Goal: Task Accomplishment & Management: Complete application form

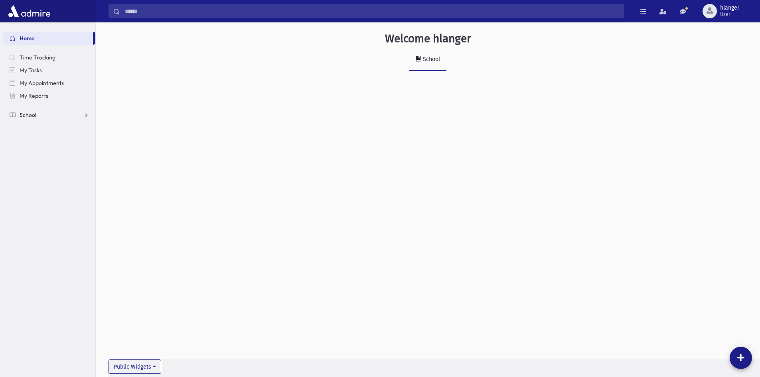
click at [56, 118] on link "School" at bounding box center [49, 115] width 92 height 13
click at [34, 131] on span "Students" at bounding box center [35, 127] width 22 height 7
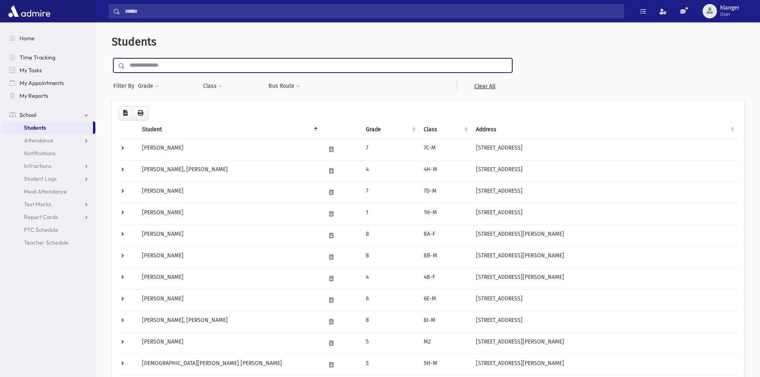
click at [178, 64] on input "text" at bounding box center [318, 65] width 387 height 14
type input "*******"
click at [112, 58] on input "submit" at bounding box center [123, 63] width 22 height 11
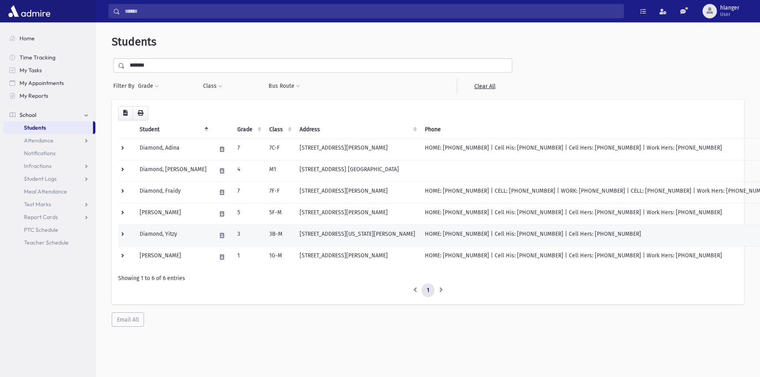
click at [170, 238] on td "Diamond, Yitzy" at bounding box center [173, 236] width 77 height 22
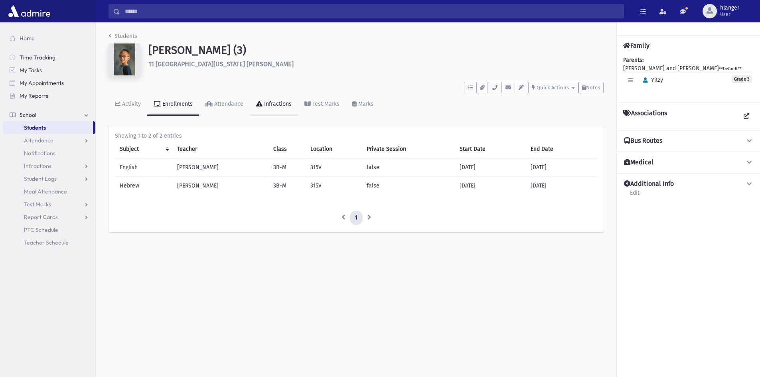
click at [279, 102] on div "Infractions" at bounding box center [277, 104] width 29 height 7
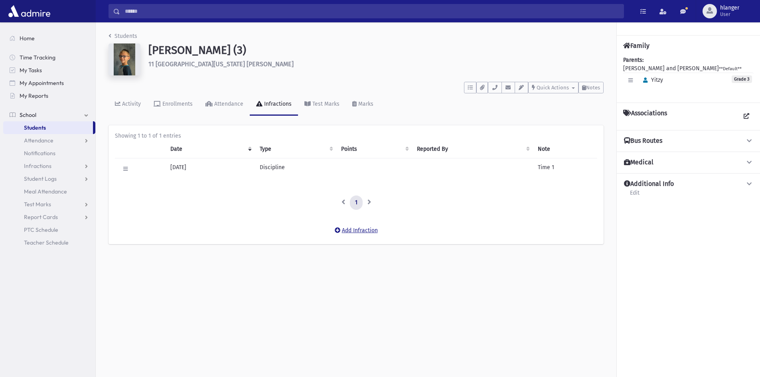
click at [353, 230] on button "Add Infraction" at bounding box center [356, 231] width 53 height 14
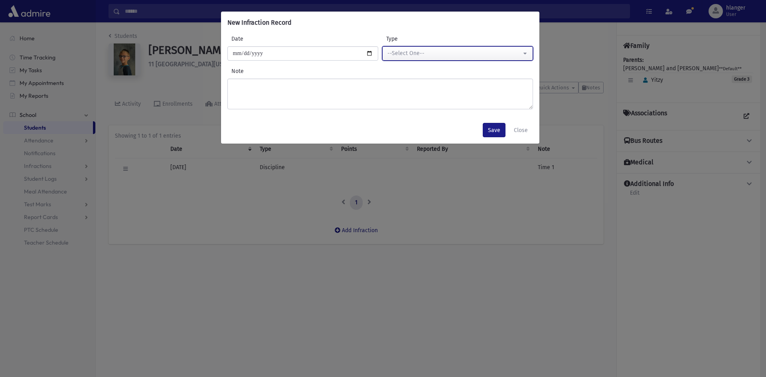
click at [440, 56] on div "--Select One--" at bounding box center [455, 53] width 134 height 8
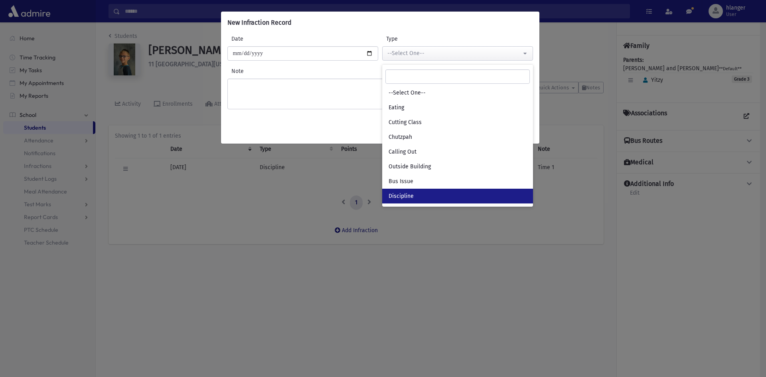
click at [427, 191] on link "Discipline" at bounding box center [457, 196] width 151 height 15
select select "*"
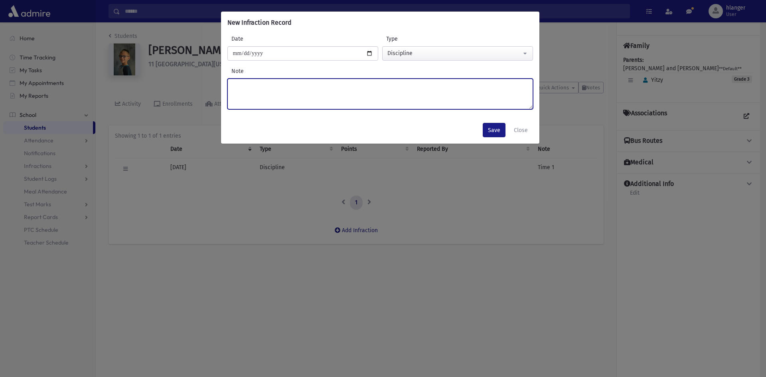
click at [317, 100] on textarea "Note" at bounding box center [381, 94] width 306 height 31
type textarea "******"
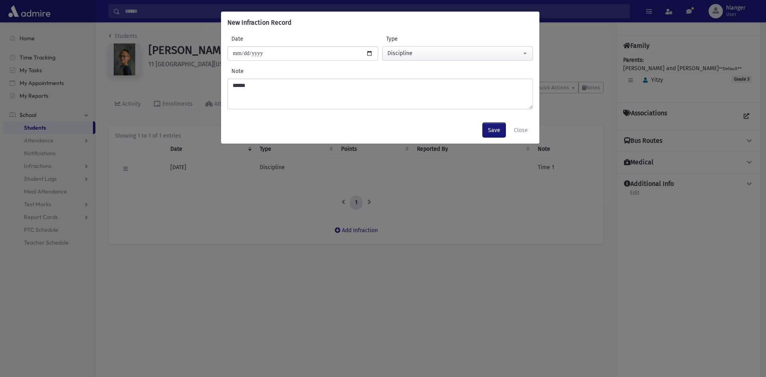
click at [491, 131] on button "Save" at bounding box center [494, 130] width 23 height 14
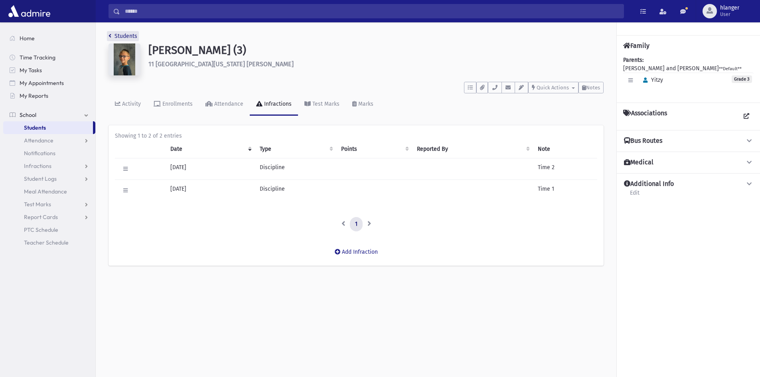
click at [125, 38] on link "Students" at bounding box center [123, 36] width 29 height 7
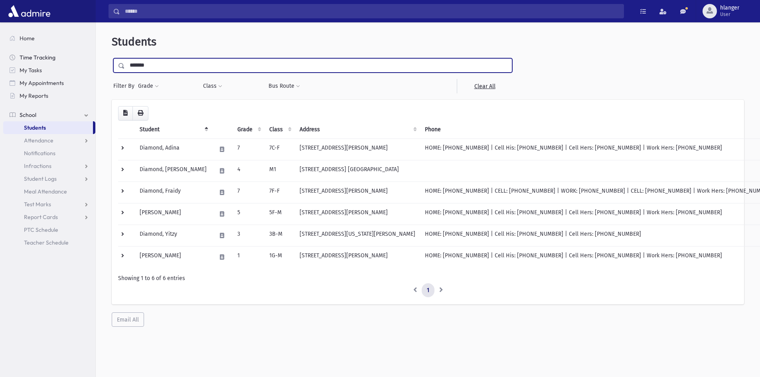
drag, startPoint x: 158, startPoint y: 62, endPoint x: 67, endPoint y: 61, distance: 91.0
click at [67, 61] on div "Search Results Students" at bounding box center [380, 199] width 760 height 398
type input "********"
click at [112, 58] on input "submit" at bounding box center [123, 63] width 22 height 11
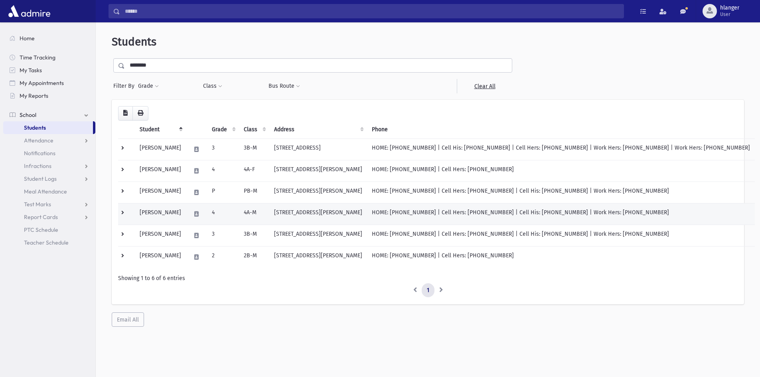
click at [207, 219] on td at bounding box center [196, 214] width 21 height 22
click at [186, 215] on td "Hoberman, Shmuel Yaakov" at bounding box center [160, 214] width 51 height 22
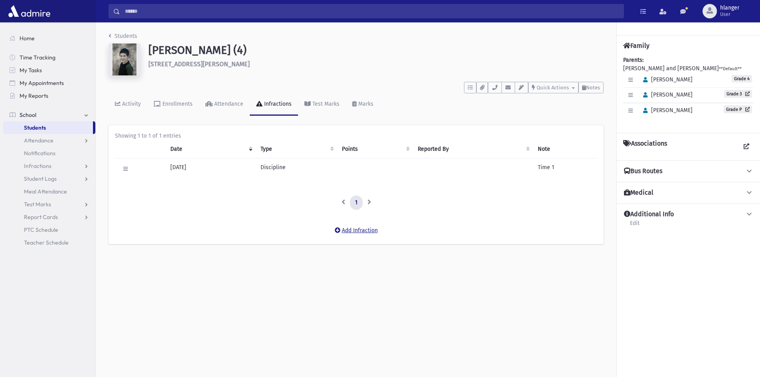
click at [341, 231] on button "Add Infraction" at bounding box center [356, 231] width 53 height 14
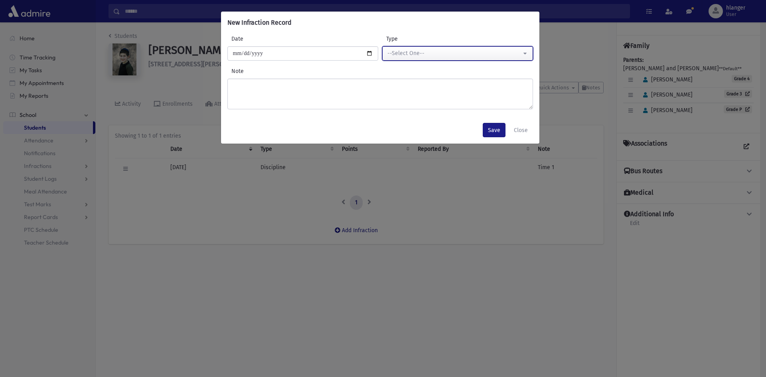
click at [453, 59] on button "--Select One--" at bounding box center [457, 53] width 151 height 14
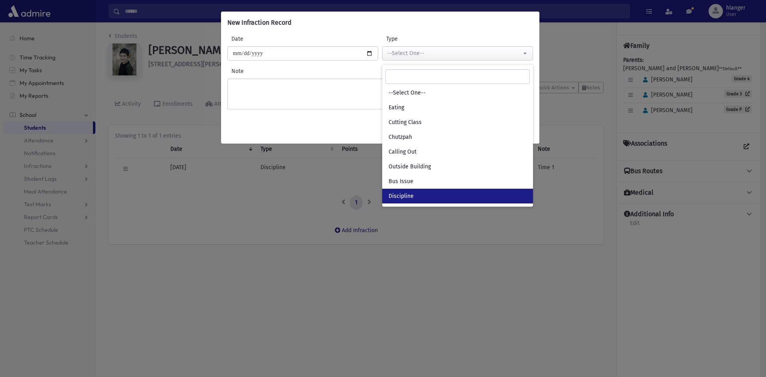
drag, startPoint x: 404, startPoint y: 194, endPoint x: 378, endPoint y: 164, distance: 39.3
click at [403, 192] on span "Discipline" at bounding box center [401, 196] width 25 height 8
select select "*"
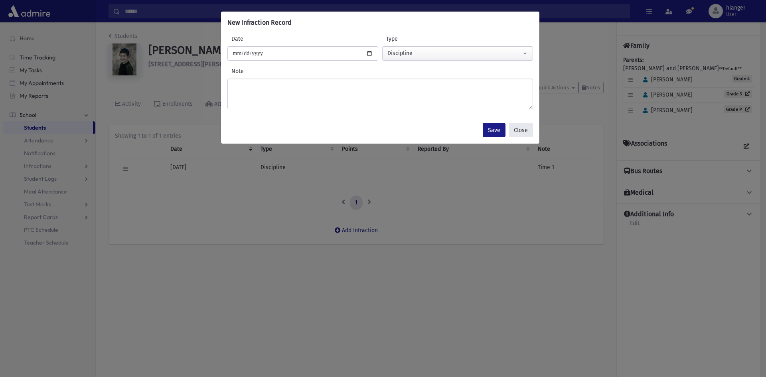
click at [521, 133] on button "Close" at bounding box center [521, 130] width 24 height 14
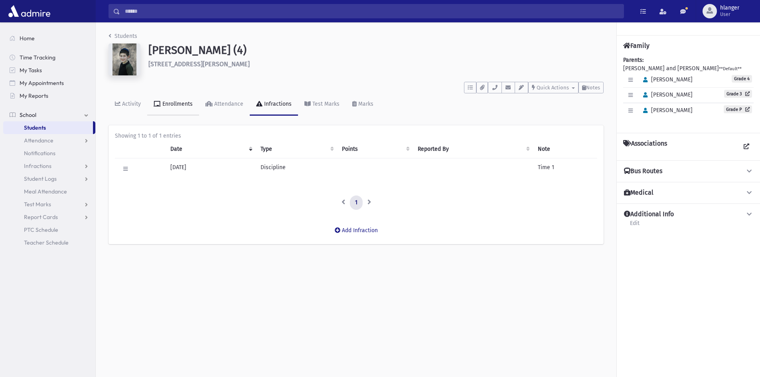
click at [166, 102] on div "Enrollments" at bounding box center [177, 104] width 32 height 7
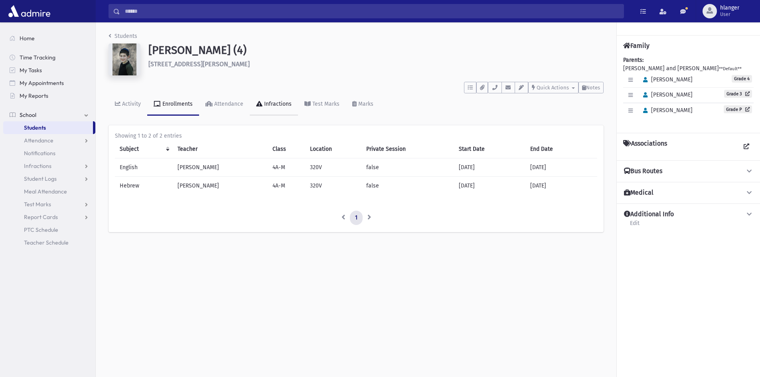
click at [267, 106] on div "Infractions" at bounding box center [277, 104] width 29 height 7
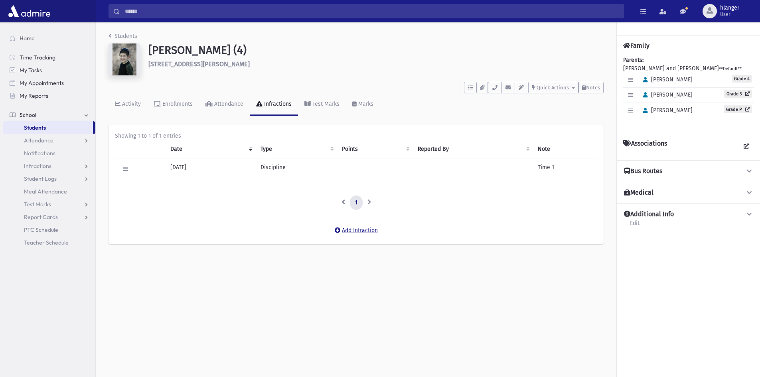
click at [357, 236] on button "Add Infraction" at bounding box center [356, 231] width 53 height 14
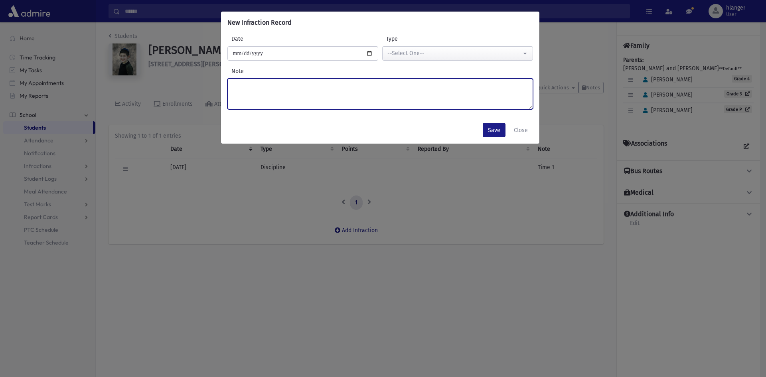
click at [256, 84] on textarea "Note" at bounding box center [381, 94] width 306 height 31
type textarea "******"
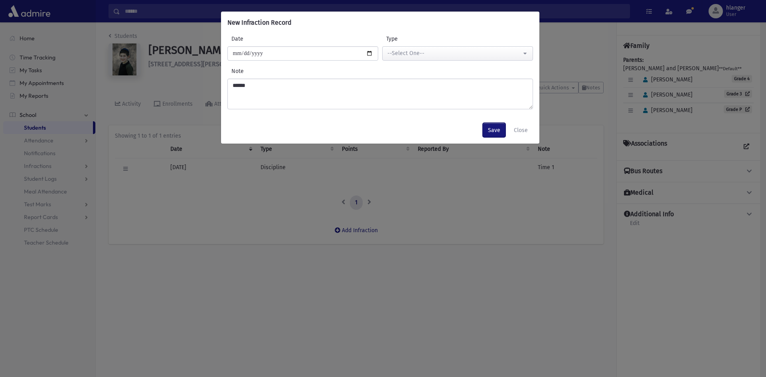
click at [490, 123] on button "Save" at bounding box center [494, 130] width 23 height 14
click at [501, 131] on button "Save" at bounding box center [494, 130] width 23 height 14
click at [497, 131] on button "Save" at bounding box center [494, 130] width 23 height 14
click at [451, 59] on button "--Select One--" at bounding box center [457, 53] width 151 height 14
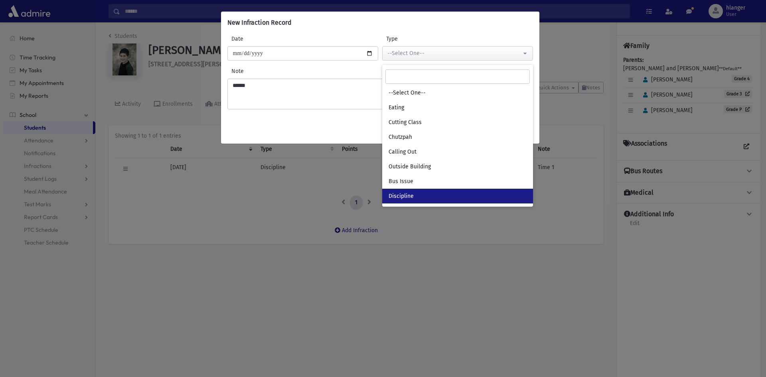
drag, startPoint x: 443, startPoint y: 198, endPoint x: 467, endPoint y: 147, distance: 56.4
click at [444, 196] on link "Discipline" at bounding box center [457, 196] width 151 height 15
select select "*"
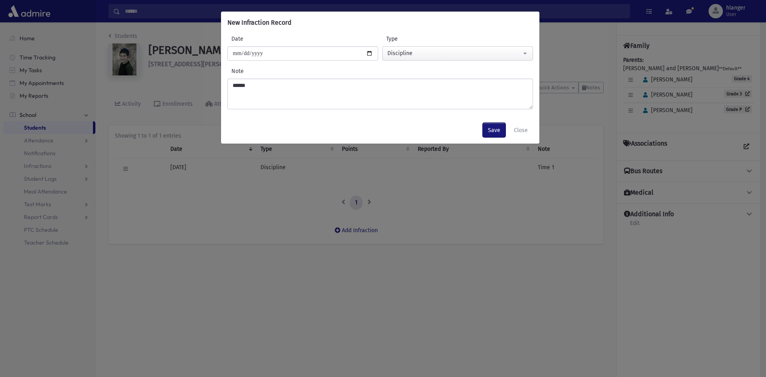
click at [496, 127] on button "Save" at bounding box center [494, 130] width 23 height 14
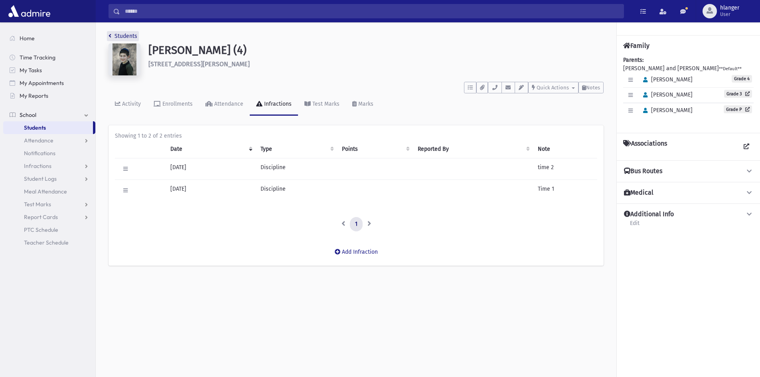
click at [125, 35] on link "Students" at bounding box center [123, 36] width 29 height 7
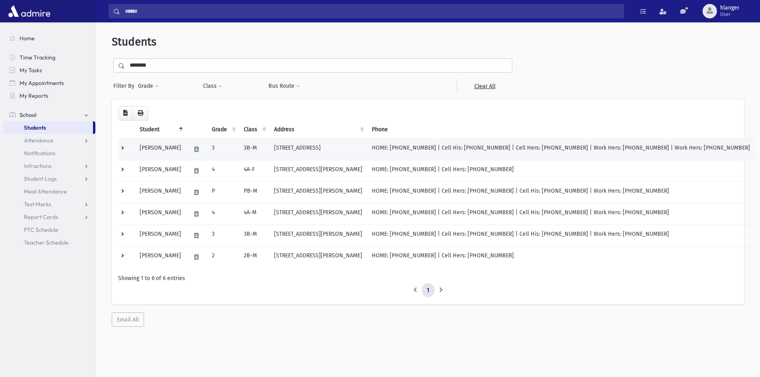
click at [186, 144] on td "Hoberman, Chaim" at bounding box center [160, 150] width 51 height 22
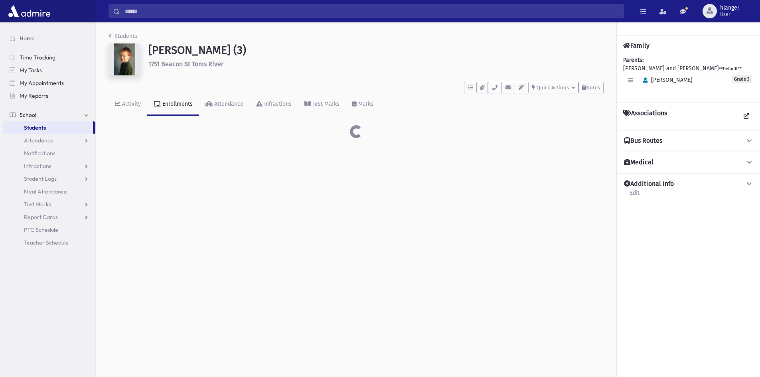
click at [180, 146] on div "Students Hoberman, Chaim (3) 1751 Beacon St Toms River **** To Do's No open tas…" at bounding box center [356, 84] width 521 height 125
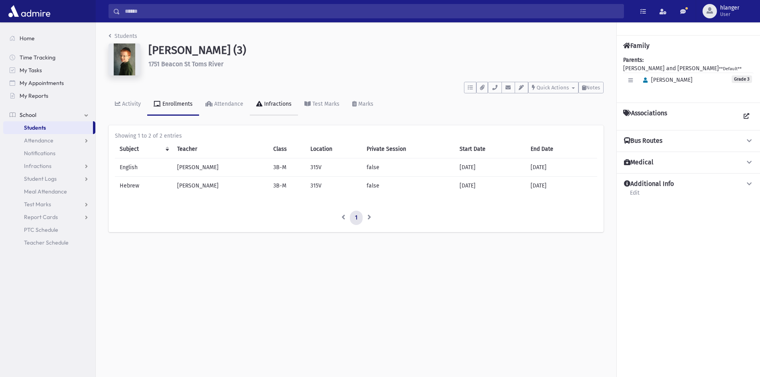
click at [286, 103] on div "Infractions" at bounding box center [277, 104] width 29 height 7
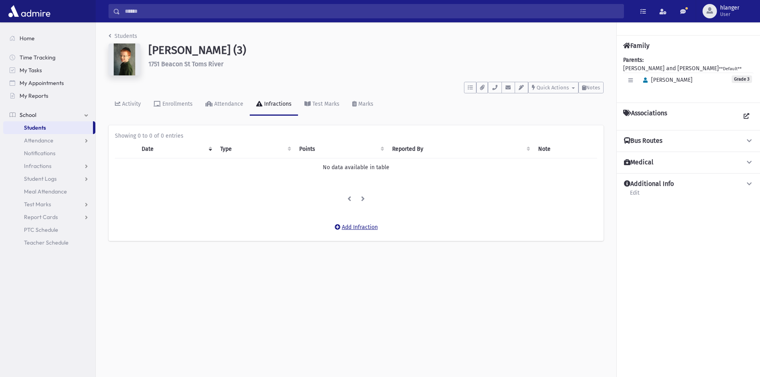
click at [366, 224] on button "Add Infraction" at bounding box center [356, 227] width 53 height 14
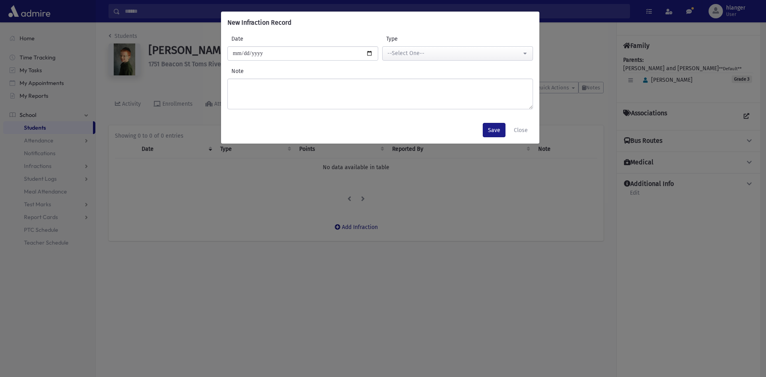
click at [444, 61] on div "**********" at bounding box center [380, 75] width 319 height 83
click at [444, 59] on button "--Select One--" at bounding box center [457, 53] width 151 height 14
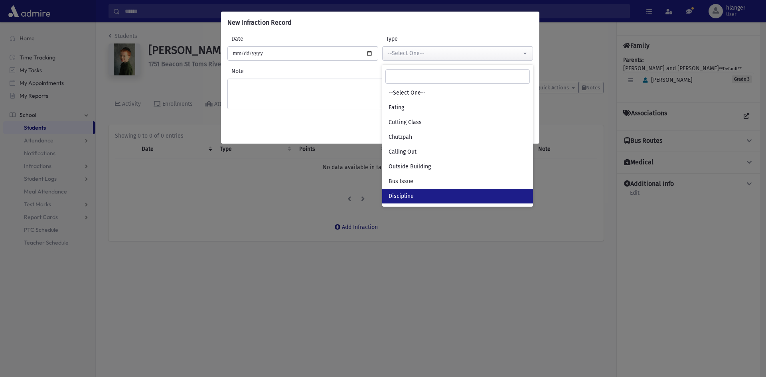
drag, startPoint x: 421, startPoint y: 200, endPoint x: 307, endPoint y: 66, distance: 175.3
click at [421, 199] on link "Discipline" at bounding box center [457, 196] width 151 height 15
select select "*"
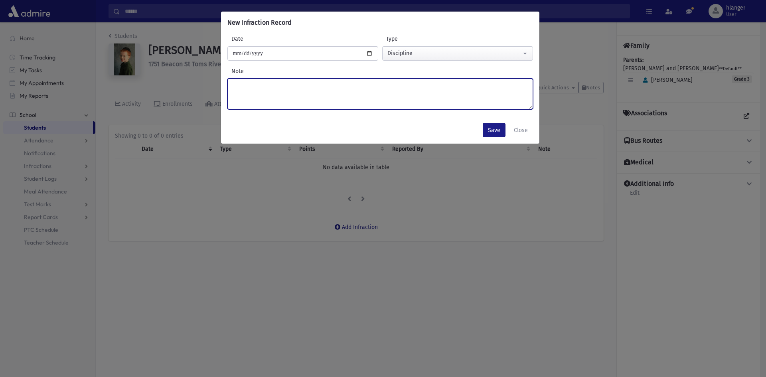
click at [273, 101] on textarea "Note" at bounding box center [381, 94] width 306 height 31
type textarea "******"
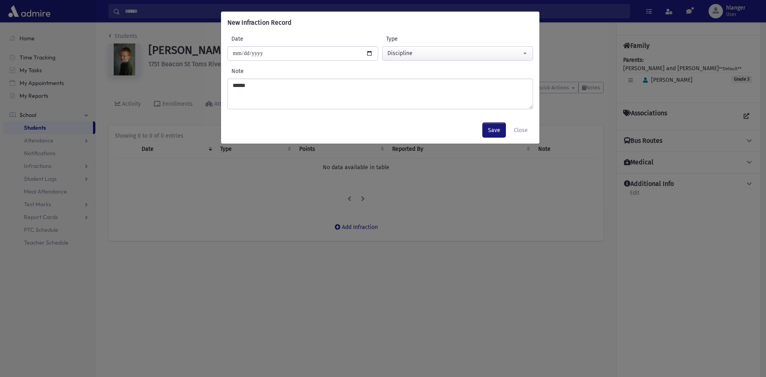
click at [498, 129] on button "Save" at bounding box center [494, 130] width 23 height 14
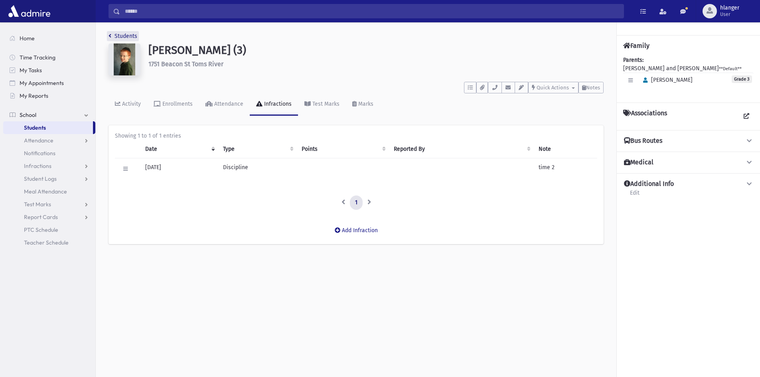
click at [123, 33] on link "Students" at bounding box center [123, 36] width 29 height 7
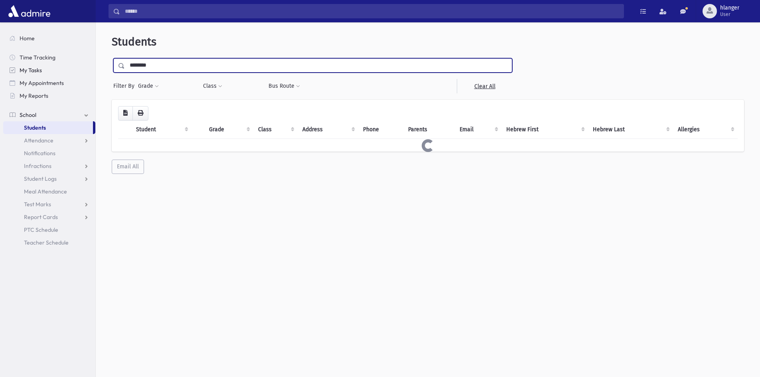
drag, startPoint x: 166, startPoint y: 64, endPoint x: 74, endPoint y: 64, distance: 91.4
click at [74, 64] on div "Search Results Students" at bounding box center [380, 199] width 760 height 398
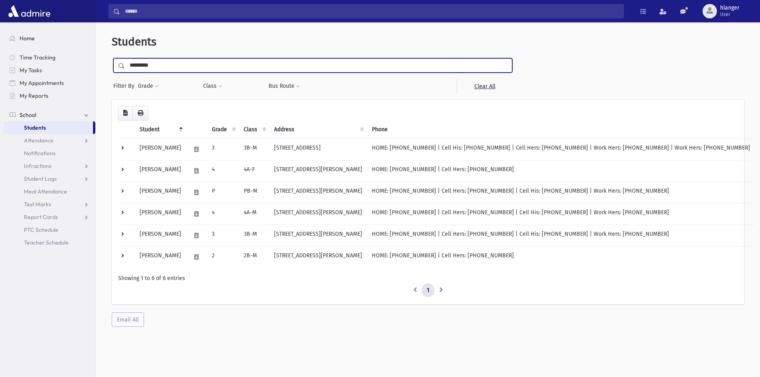
type input "*********"
click at [112, 58] on input "submit" at bounding box center [123, 63] width 22 height 11
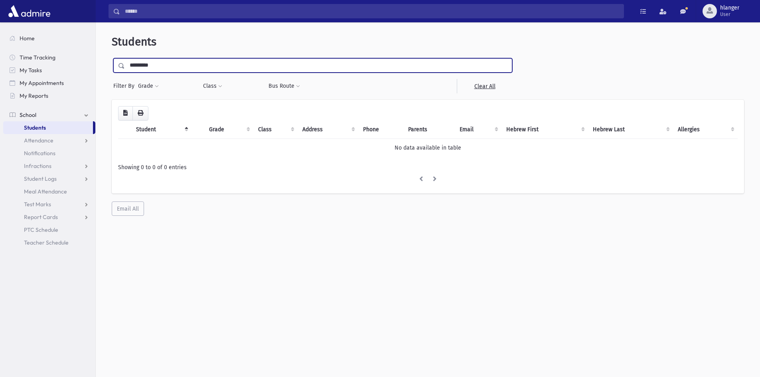
drag, startPoint x: 159, startPoint y: 61, endPoint x: 127, endPoint y: 71, distance: 33.7
click at [127, 71] on input "*********" at bounding box center [318, 65] width 387 height 14
type input "******"
click at [112, 58] on input "submit" at bounding box center [123, 63] width 22 height 11
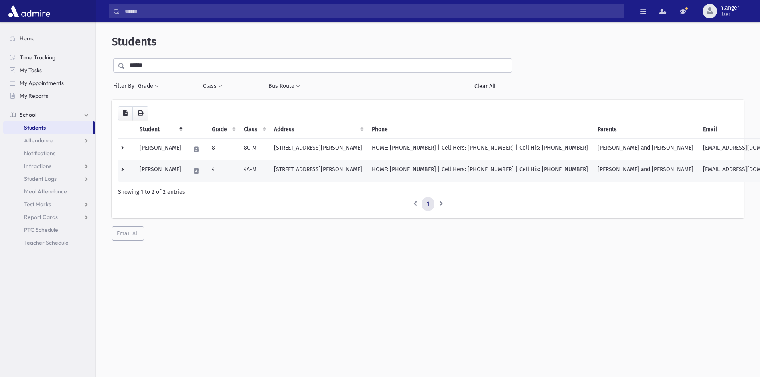
click at [171, 168] on td "[PERSON_NAME]" at bounding box center [160, 171] width 51 height 22
click at [168, 169] on td "[PERSON_NAME]" at bounding box center [160, 171] width 51 height 22
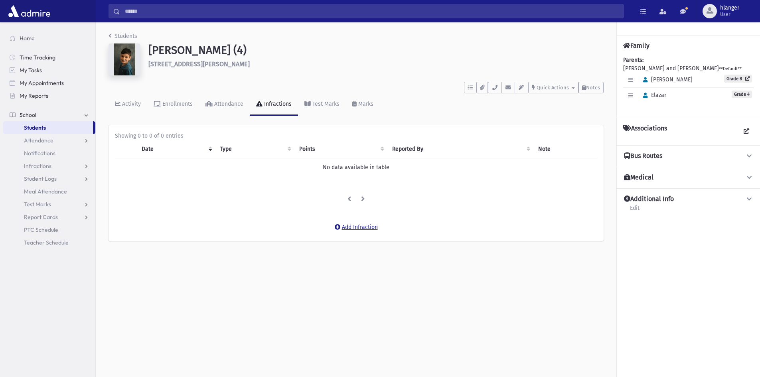
click at [362, 227] on button "Add Infraction" at bounding box center [356, 227] width 53 height 14
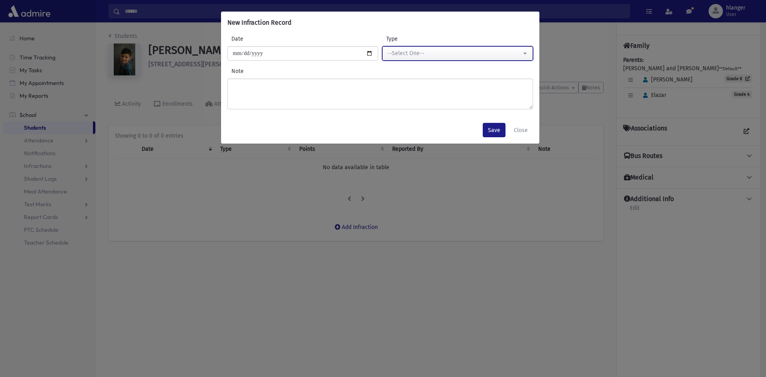
click at [403, 51] on div "--Select One--" at bounding box center [455, 53] width 134 height 8
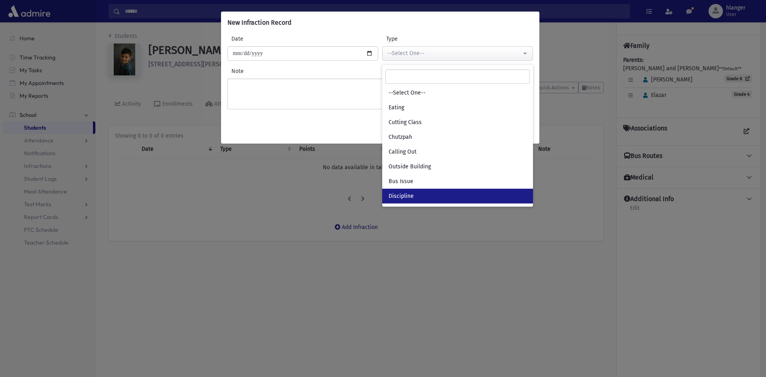
click at [412, 197] on span "Discipline" at bounding box center [401, 196] width 25 height 8
select select "*"
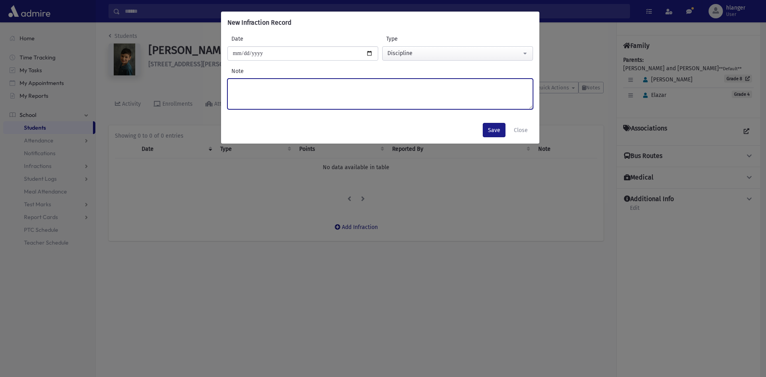
click at [255, 97] on textarea "Note" at bounding box center [381, 94] width 306 height 31
type textarea "******"
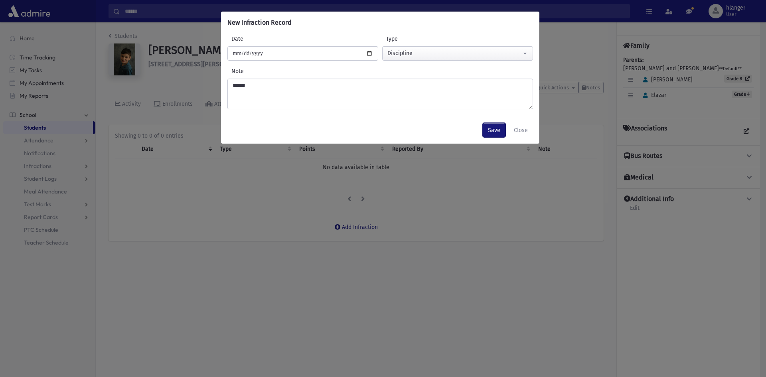
click at [498, 130] on button "Save" at bounding box center [494, 130] width 23 height 14
